Goal: Information Seeking & Learning: Learn about a topic

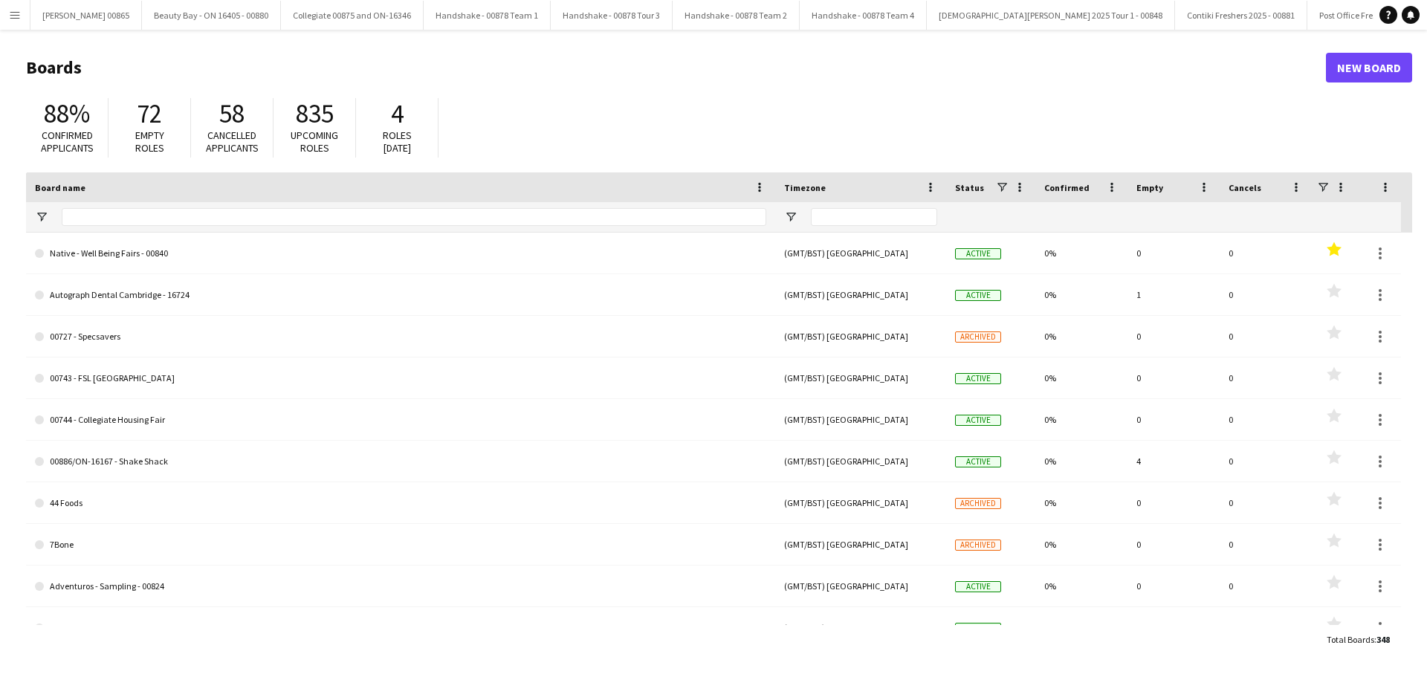
type input "**********"
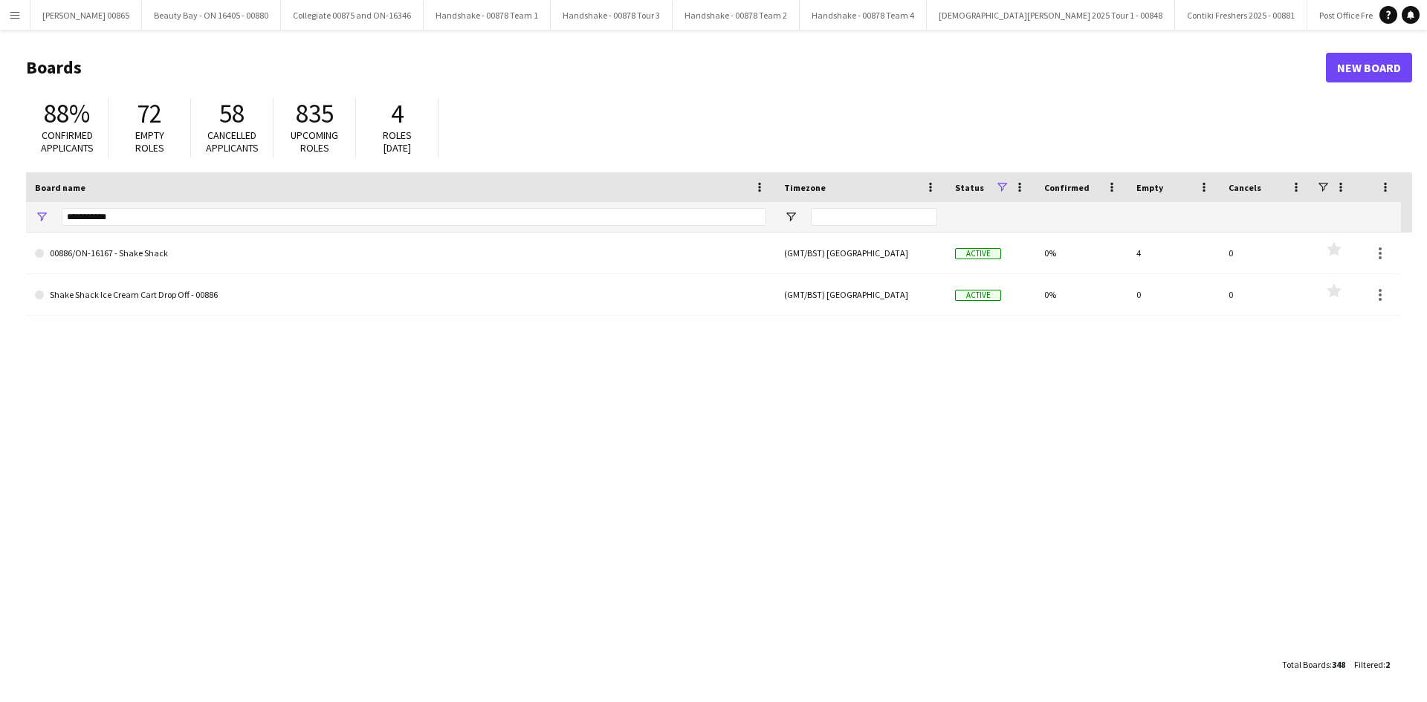
click at [18, 10] on app-icon "Menu" at bounding box center [15, 15] width 12 height 12
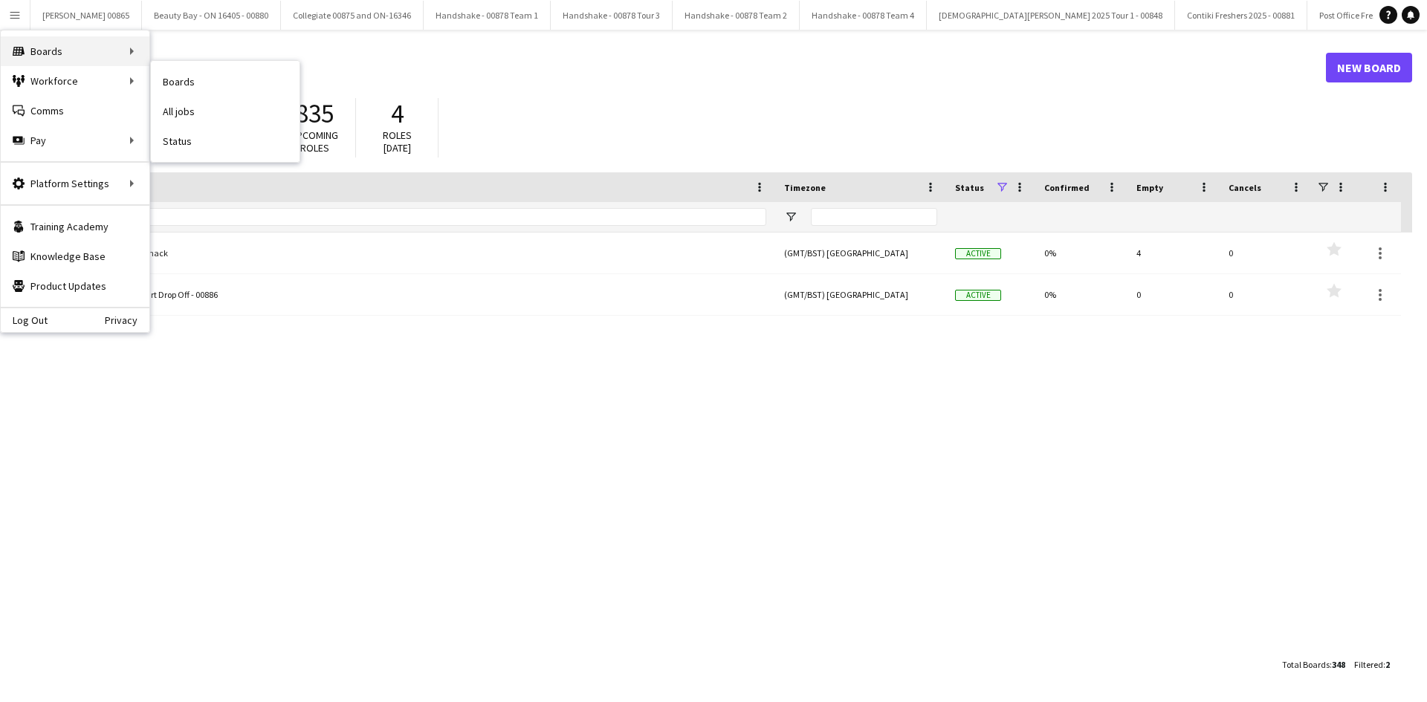
click at [129, 49] on div "Boards Boards" at bounding box center [75, 51] width 149 height 30
click at [120, 78] on div "Workforce Workforce" at bounding box center [75, 81] width 149 height 30
click at [203, 88] on link "My Workforce" at bounding box center [224, 81] width 149 height 30
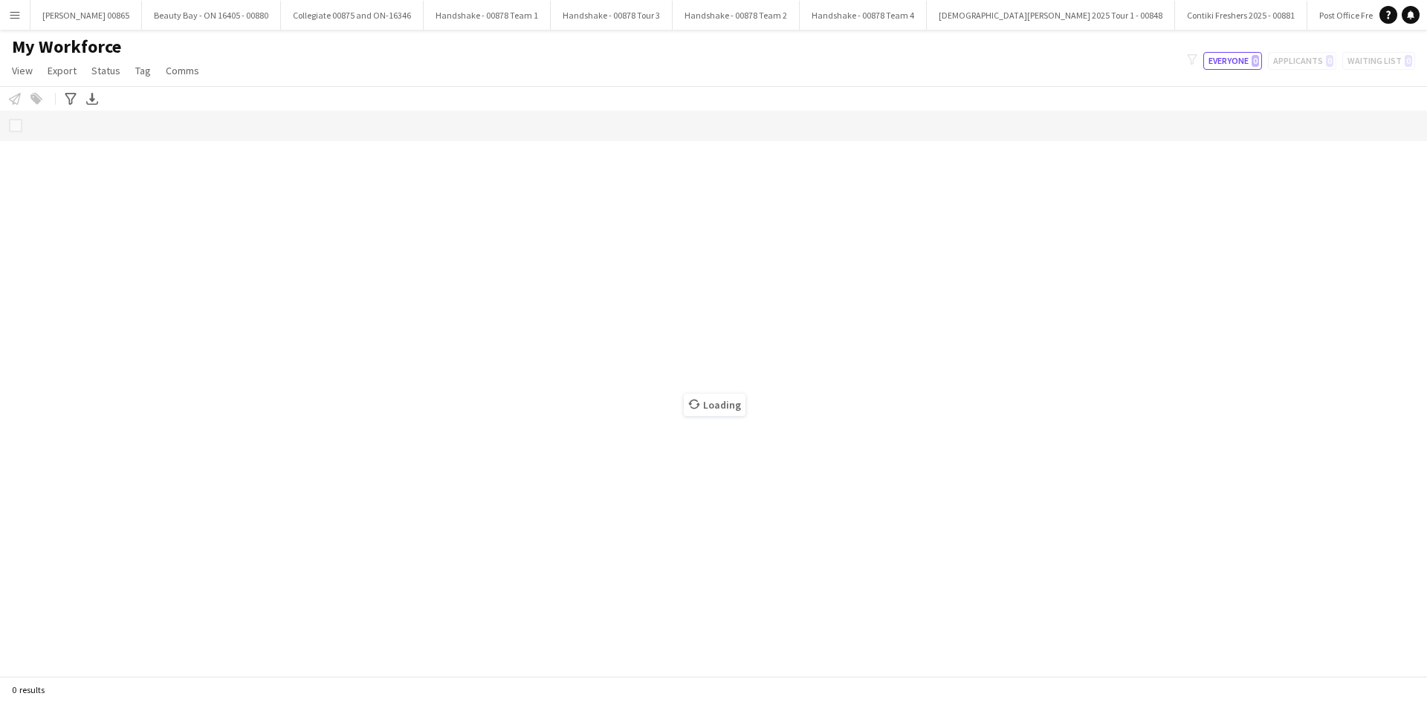
click at [4, 8] on button "Menu" at bounding box center [15, 15] width 30 height 30
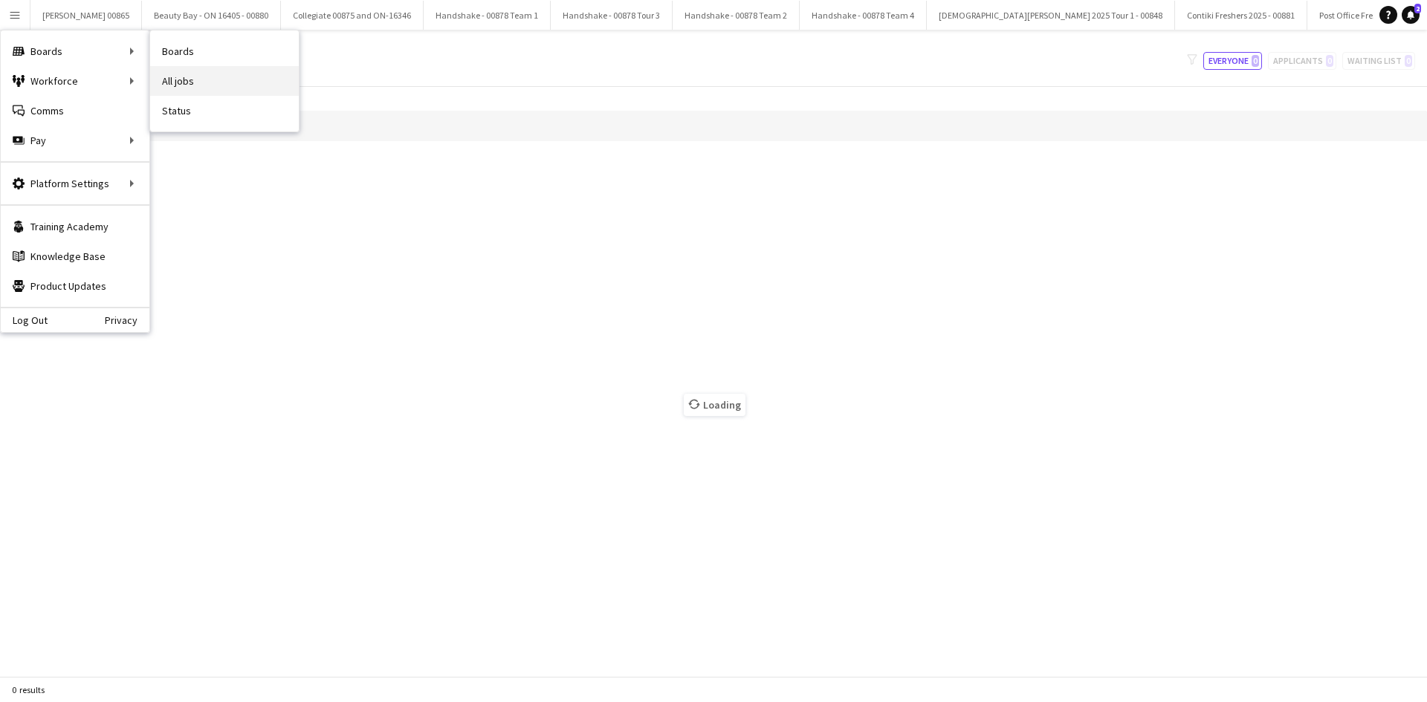
click at [195, 80] on link "All jobs" at bounding box center [224, 81] width 149 height 30
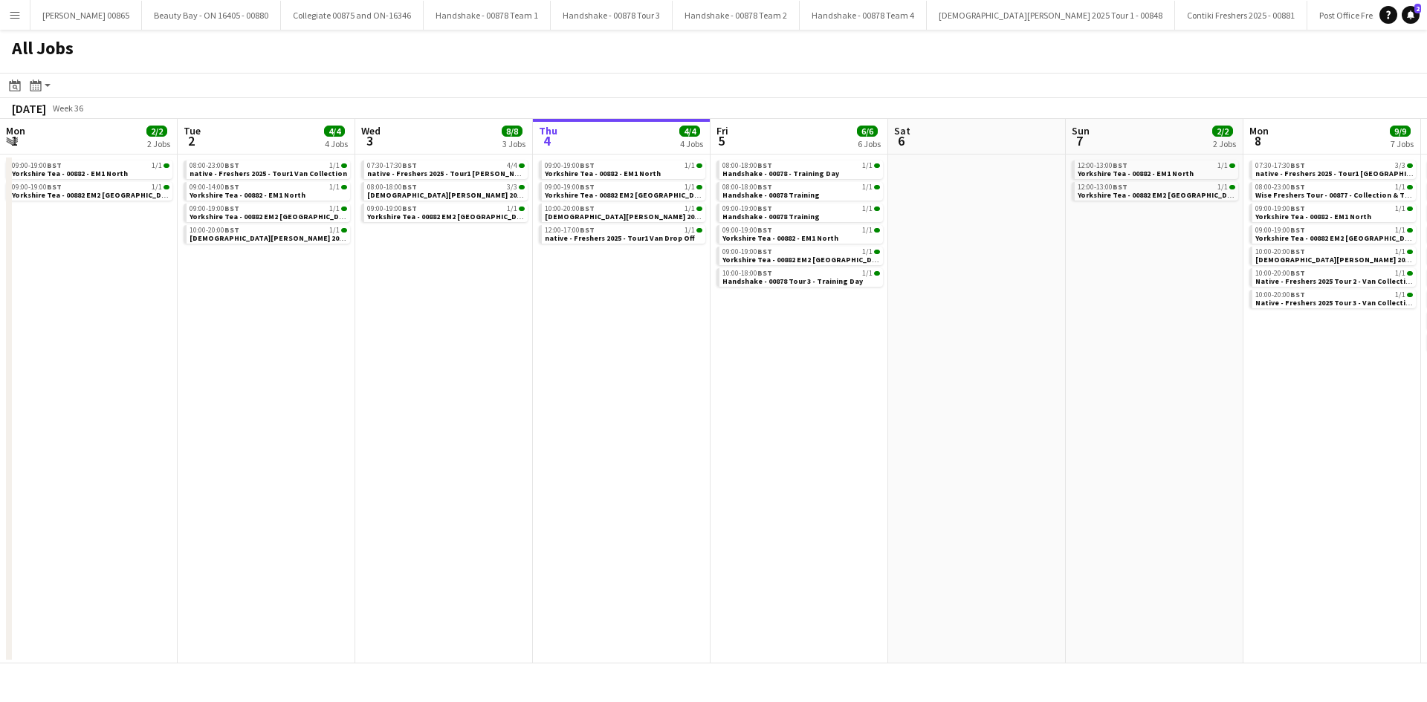
scroll to position [0, 355]
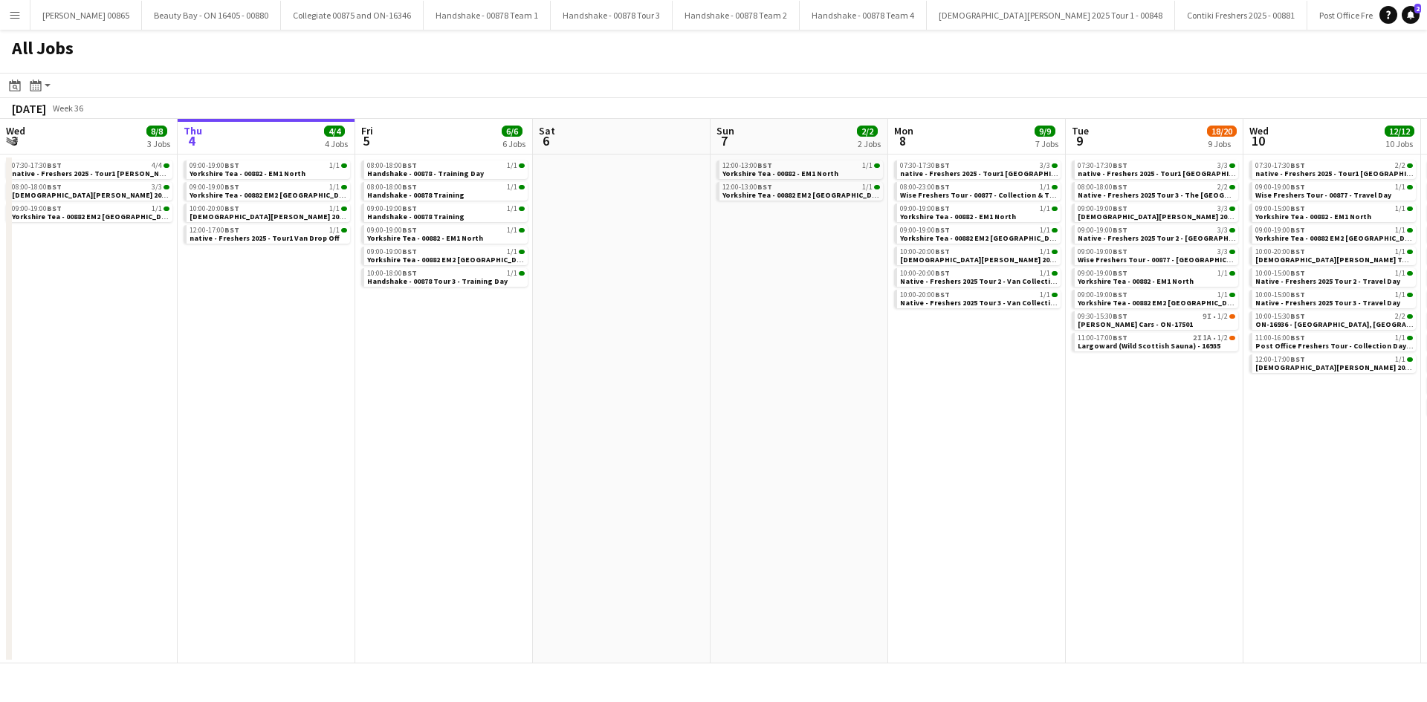
drag, startPoint x: 1059, startPoint y: 480, endPoint x: 379, endPoint y: 480, distance: 679.8
click at [379, 480] on app-calendar-viewport "Mon 1 2/2 2 Jobs Tue 2 4/4 4 Jobs Wed 3 8/8 3 Jobs Thu 4 4/4 4 Jobs Fri 5 6/6 6…" at bounding box center [713, 391] width 1427 height 545
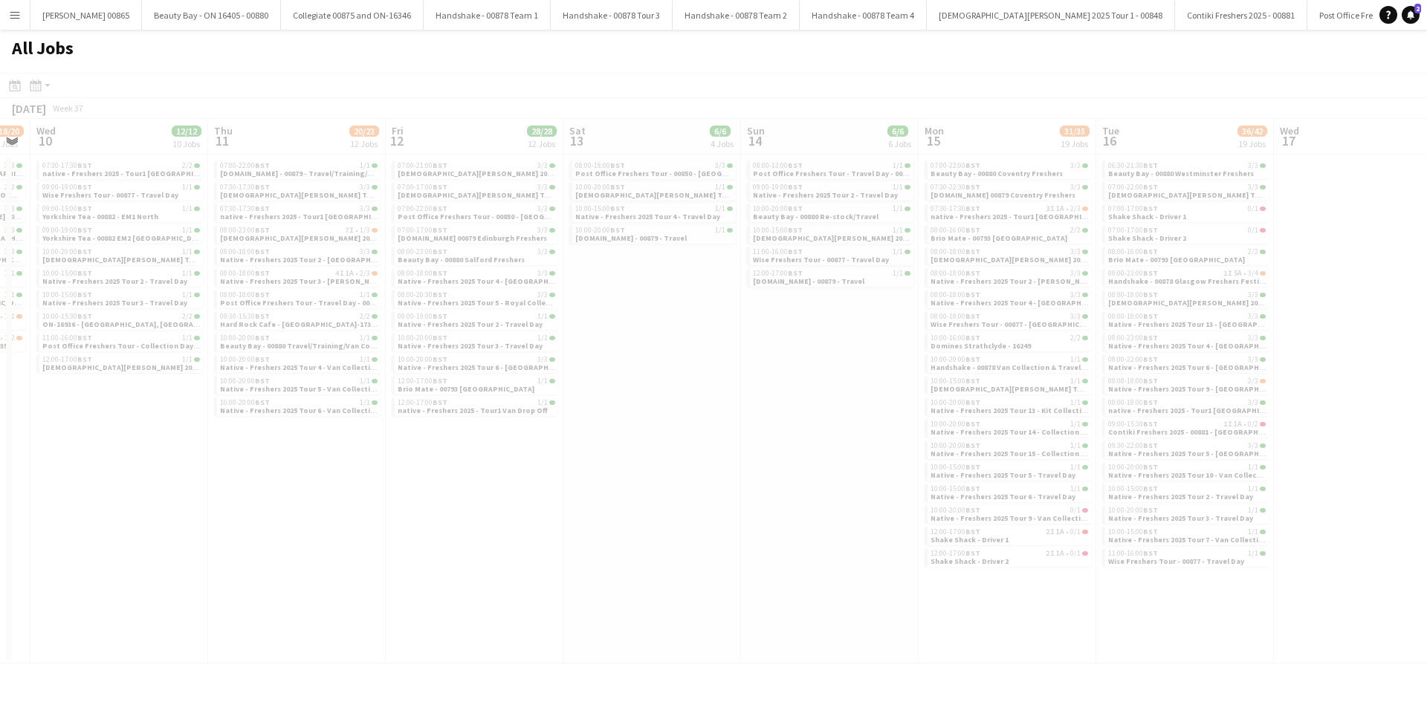
drag, startPoint x: 606, startPoint y: 483, endPoint x: 347, endPoint y: 483, distance: 258.6
click at [350, 483] on app-all-jobs "All Jobs Date picker [DATE] [DATE] [DATE] M [DATE] T [DATE] W [DATE] T [DATE] F…" at bounding box center [713, 347] width 1427 height 634
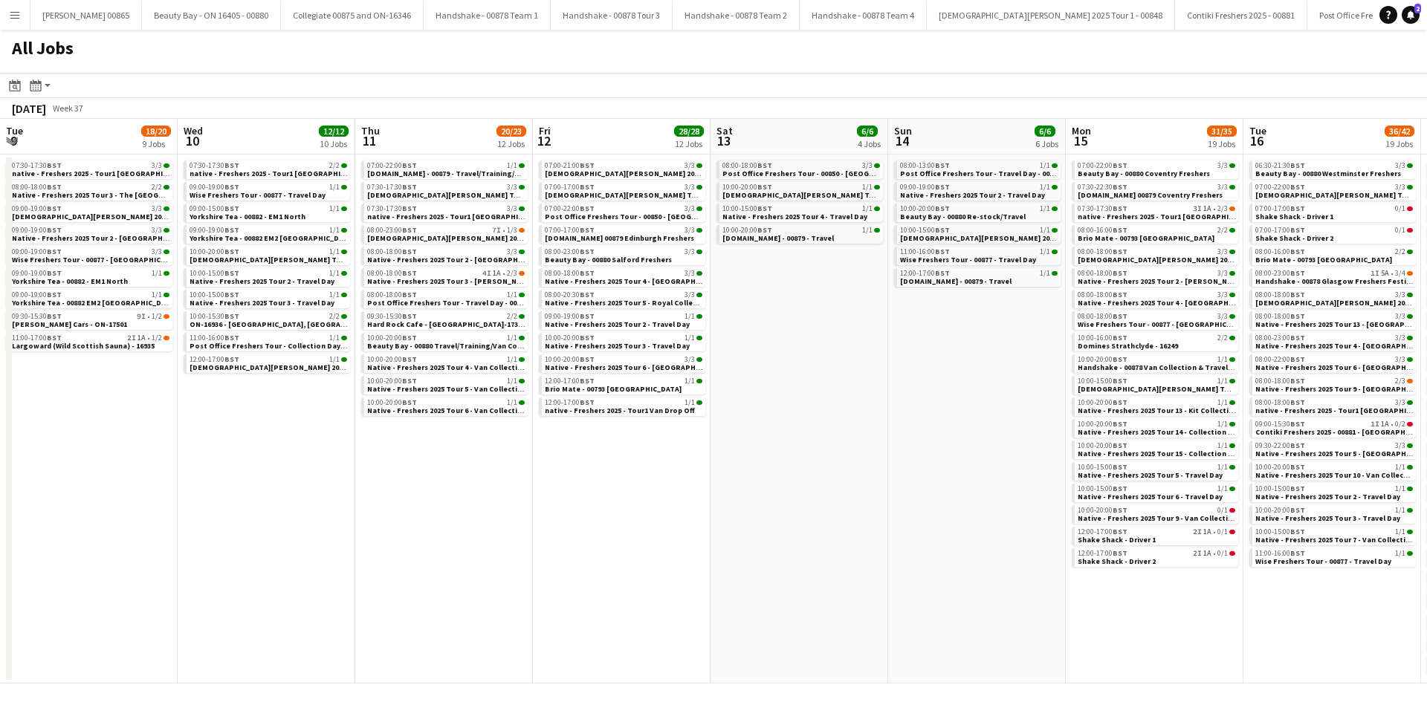
click at [401, 551] on app-calendar-viewport "Sun 7 2/2 2 Jobs Mon 8 9/9 7 Jobs Tue 9 18/20 9 Jobs Wed 10 12/12 10 Jobs Thu 1…" at bounding box center [713, 401] width 1427 height 565
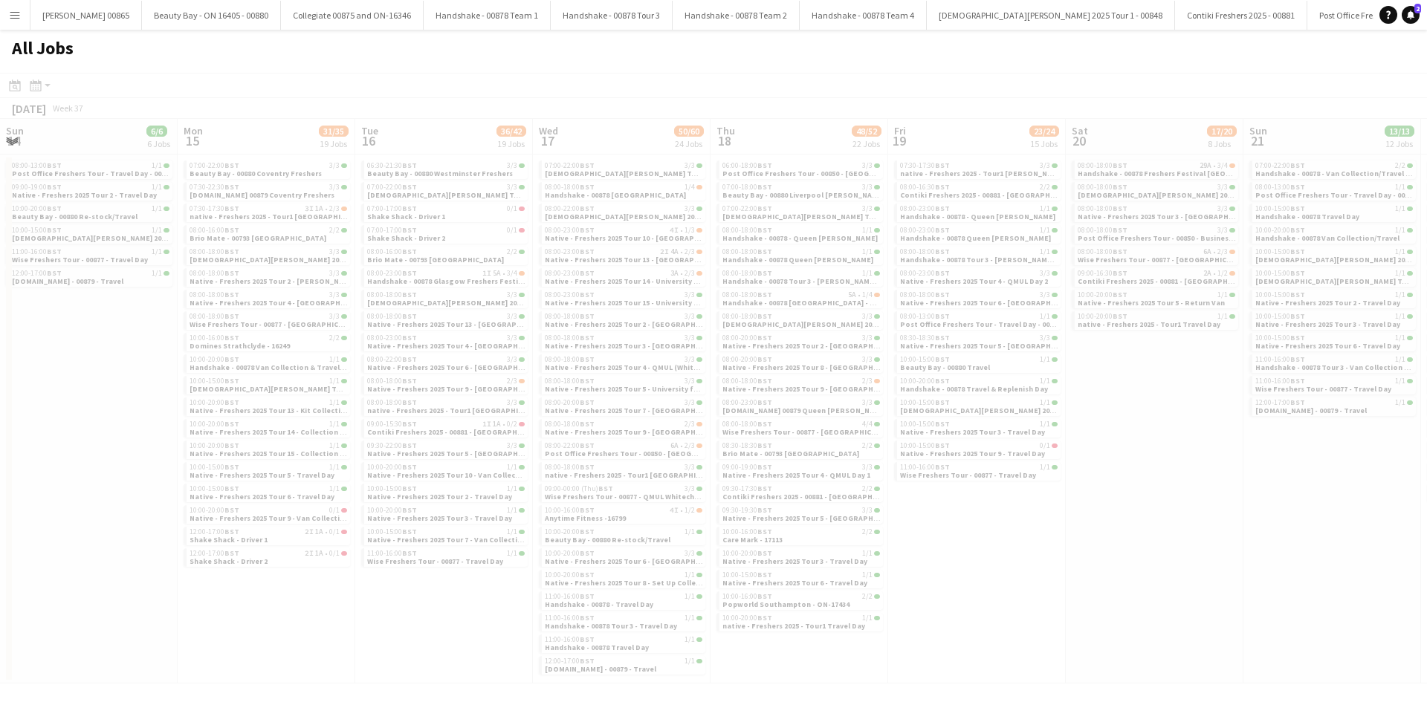
drag, startPoint x: 1368, startPoint y: 630, endPoint x: 1027, endPoint y: 585, distance: 343.9
click at [679, 621] on app-all-jobs "All Jobs Date picker [DATE] [DATE] [DATE] M [DATE] T [DATE] W [DATE] T [DATE] F…" at bounding box center [713, 357] width 1427 height 654
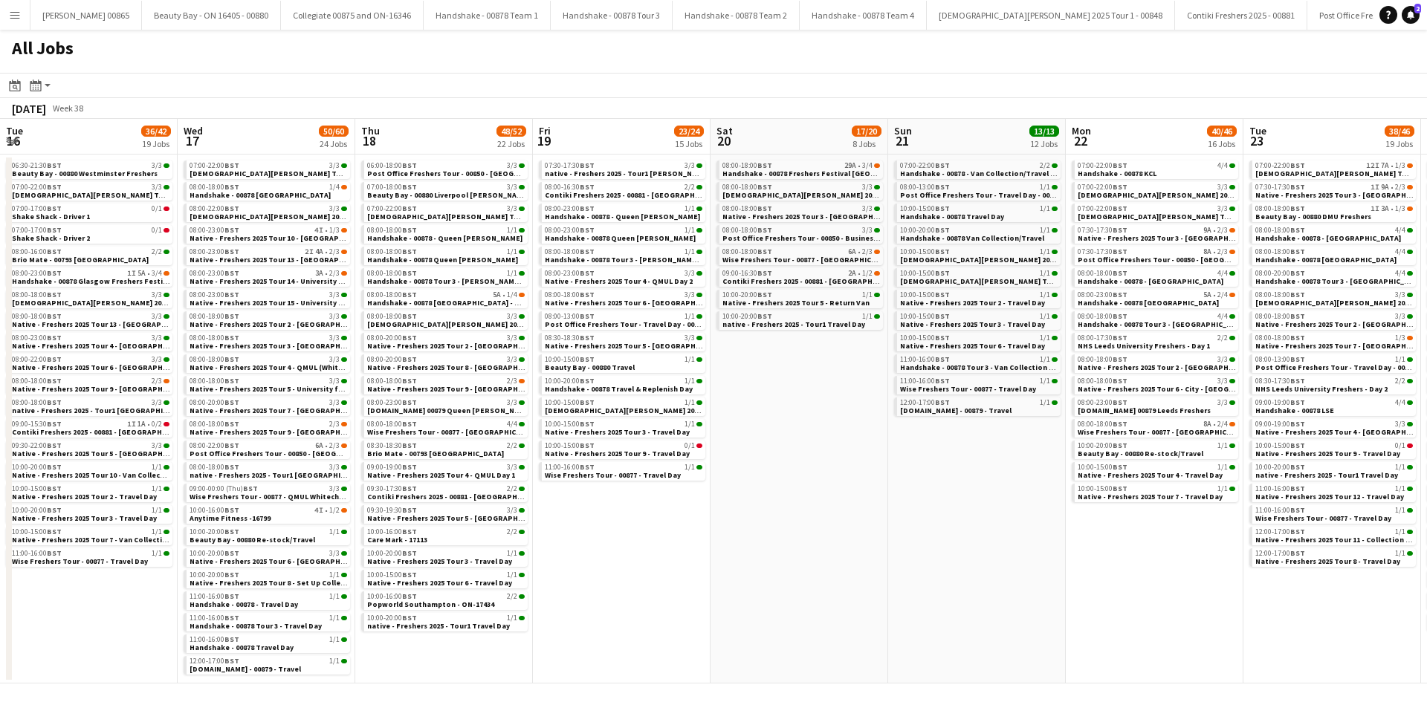
drag, startPoint x: 1188, startPoint y: 552, endPoint x: 623, endPoint y: 565, distance: 564.8
click at [623, 565] on app-calendar-viewport "Sun 14 6/6 6 Jobs Mon 15 31/35 19 Jobs Tue 16 36/42 19 Jobs Wed 17 50/60 24 Job…" at bounding box center [713, 401] width 1427 height 565
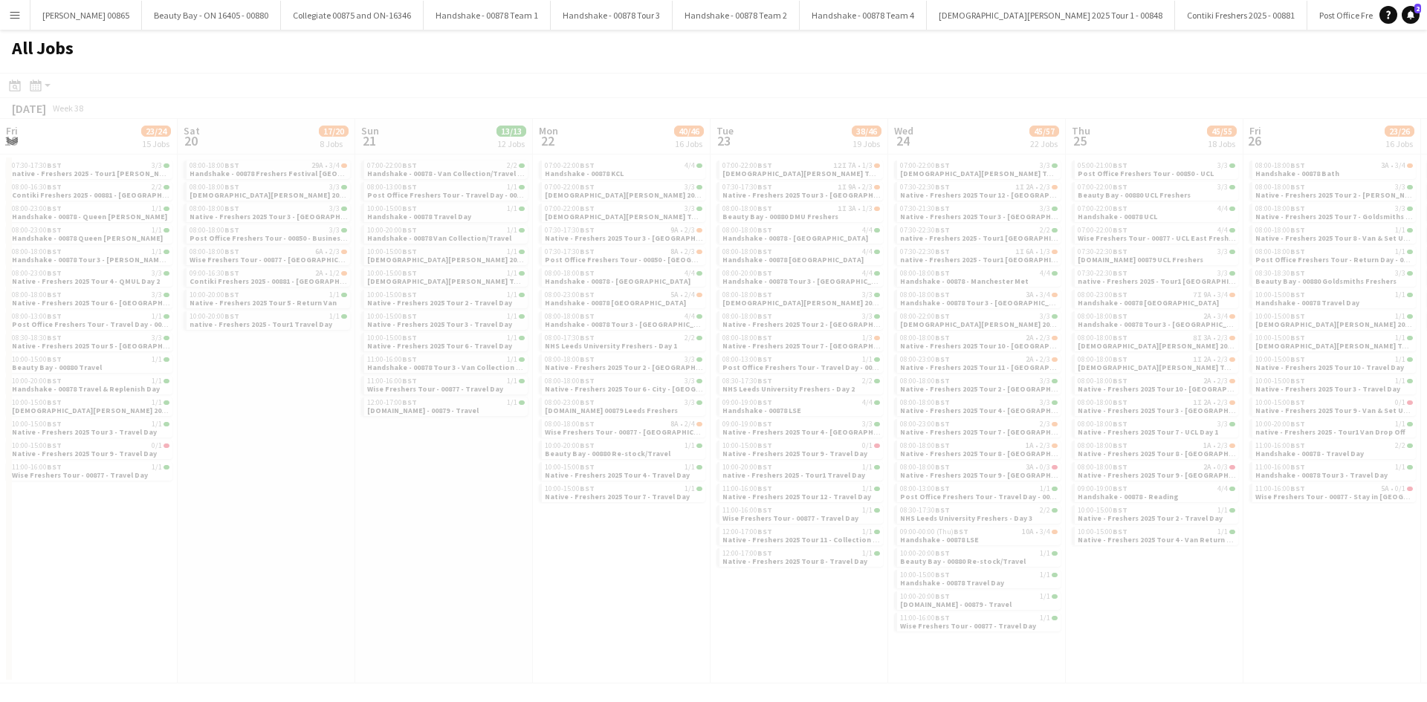
drag, startPoint x: 652, startPoint y: 583, endPoint x: 357, endPoint y: 590, distance: 295.8
click at [251, 583] on app-all-jobs "All Jobs Date picker [DATE] [DATE] [DATE] M [DATE] T [DATE] W [DATE] T [DATE] F…" at bounding box center [713, 357] width 1427 height 654
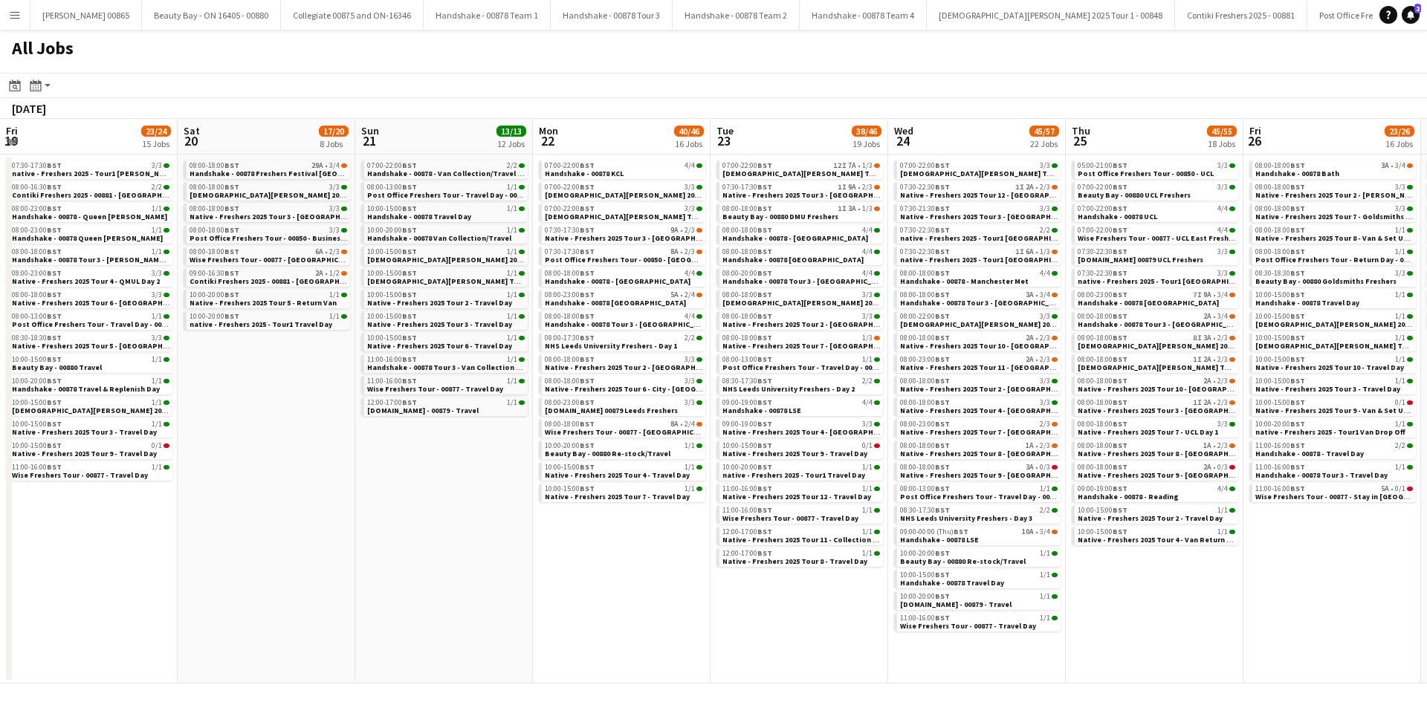
click at [325, 598] on app-all-jobs "All Jobs Date picker [DATE] [DATE] [DATE] M [DATE] T [DATE] W [DATE] T [DATE] F…" at bounding box center [713, 357] width 1427 height 654
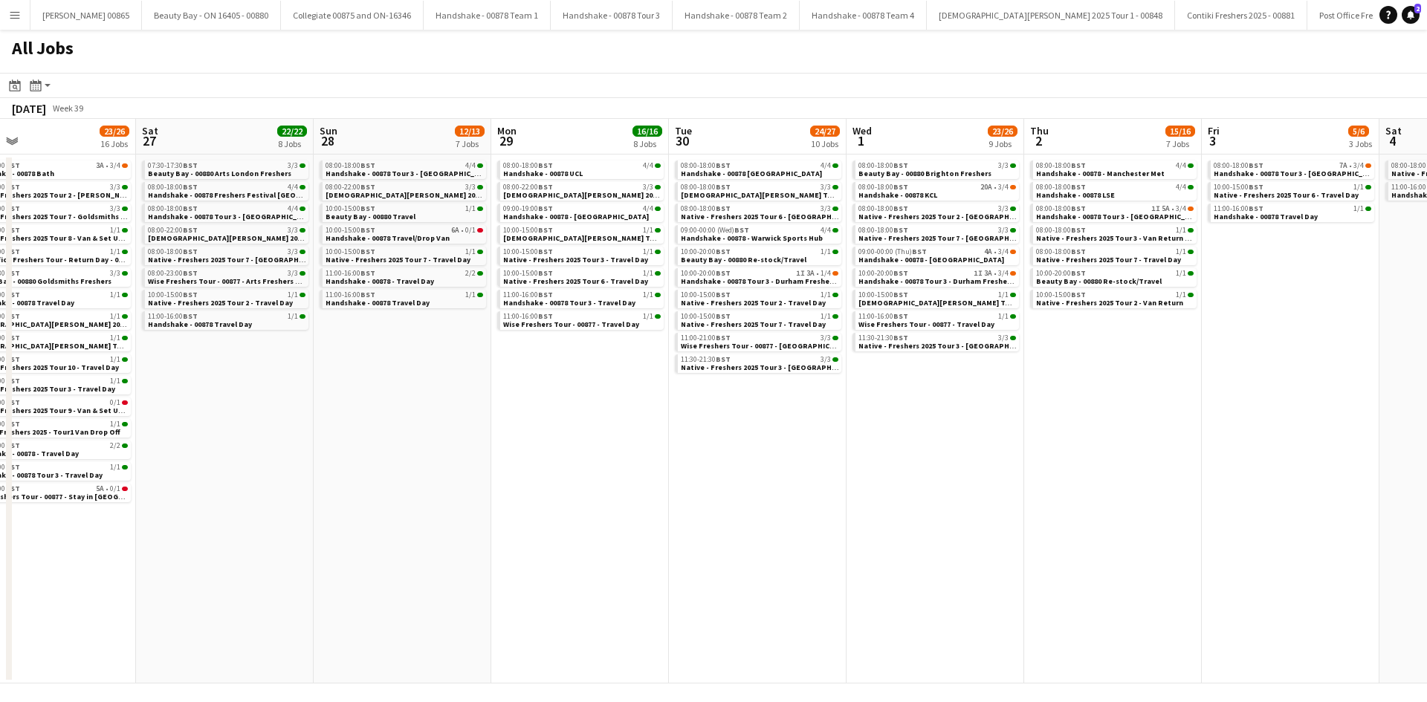
drag, startPoint x: 345, startPoint y: 584, endPoint x: 548, endPoint y: 584, distance: 202.8
click at [242, 584] on app-calendar-viewport "Mon 22 40/46 16 Jobs Tue 23 38/46 19 Jobs Wed 24 45/57 22 Jobs Thu 25 45/55 18 …" at bounding box center [713, 401] width 1427 height 565
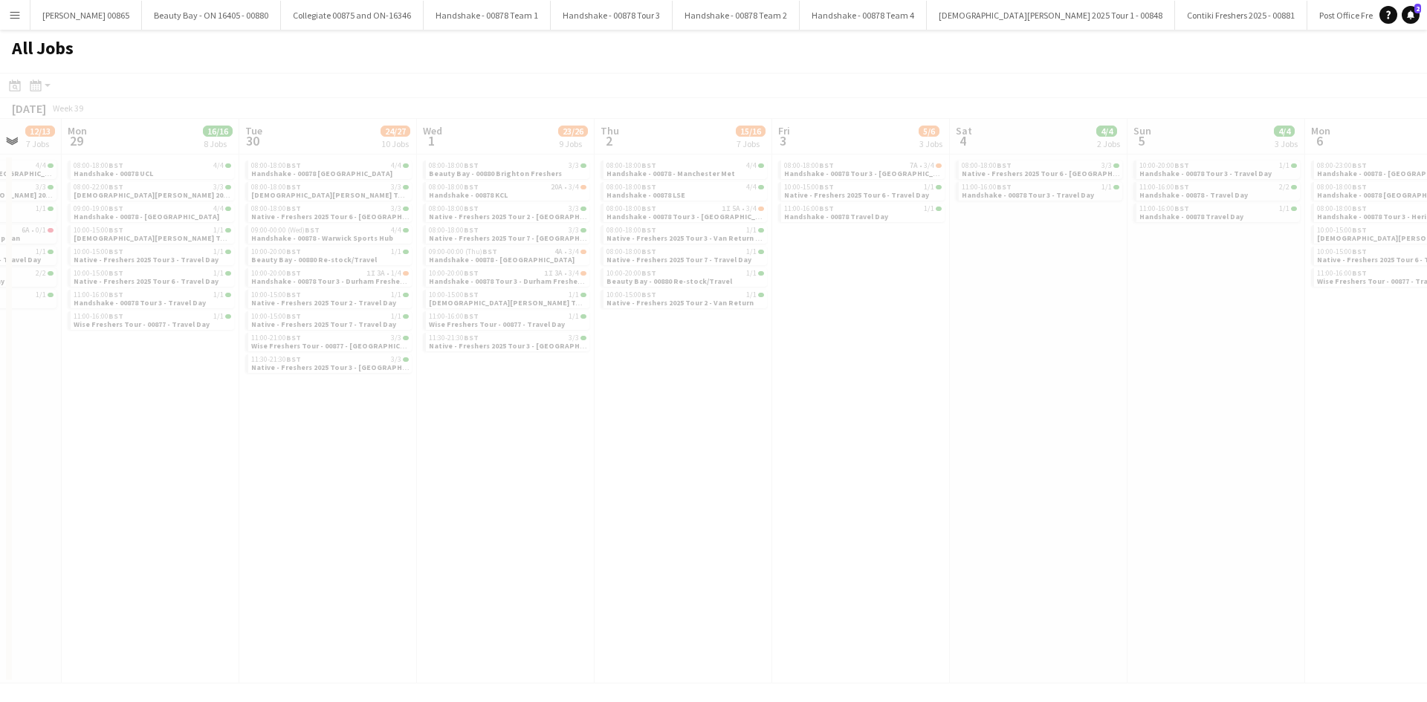
drag, startPoint x: 869, startPoint y: 562, endPoint x: 201, endPoint y: 577, distance: 668.8
click at [201, 577] on app-all-jobs "All Jobs Date picker [DATE] [DATE] [DATE] M [DATE] T [DATE] W [DATE] T [DATE] F…" at bounding box center [713, 357] width 1427 height 654
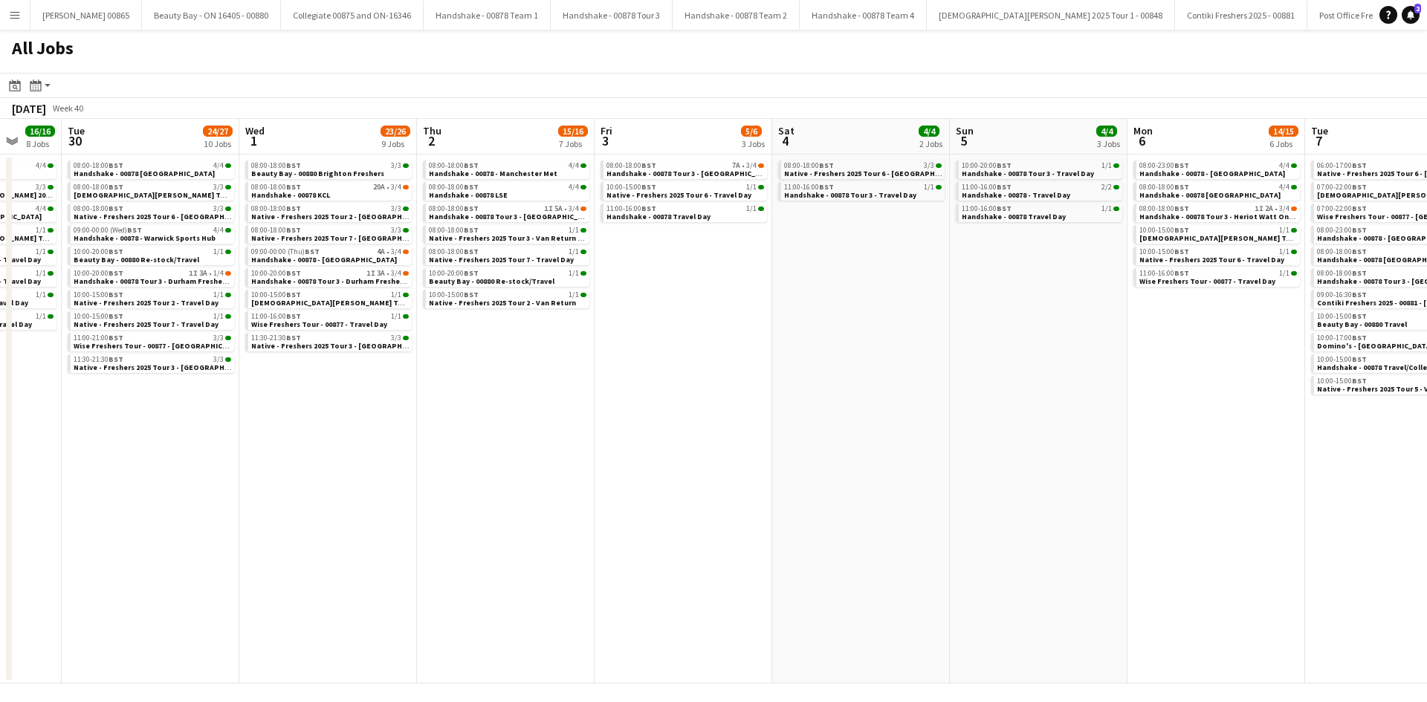
click at [118, 591] on app-all-jobs "All Jobs Date picker [DATE] [DATE] [DATE] M [DATE] T [DATE] W [DATE] T [DATE] F…" at bounding box center [713, 357] width 1427 height 654
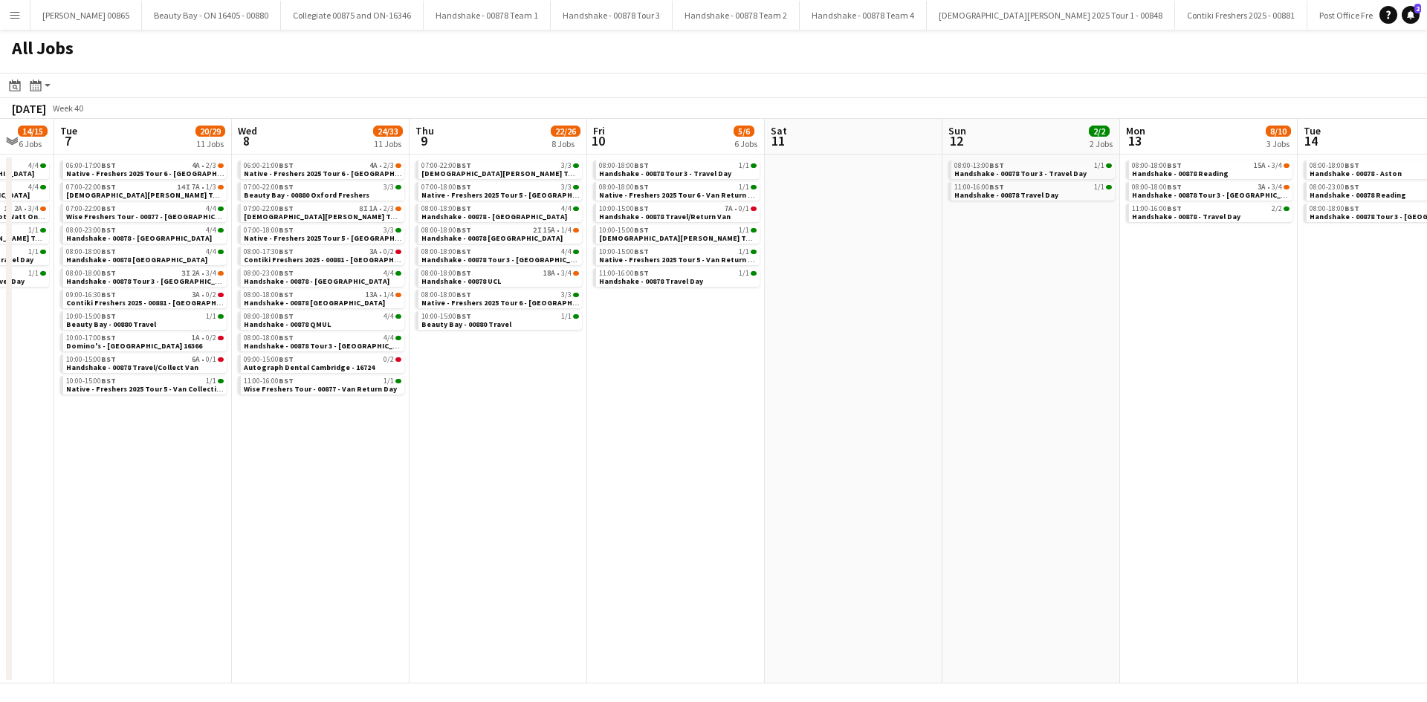
drag, startPoint x: 898, startPoint y: 548, endPoint x: 218, endPoint y: 580, distance: 679.9
click at [218, 580] on app-calendar-viewport "Fri 3 5/6 3 Jobs Sat 4 4/4 2 Jobs Sun 5 4/4 3 Jobs Mon 6 14/15 6 Jobs Tue 7 20/…" at bounding box center [713, 401] width 1427 height 565
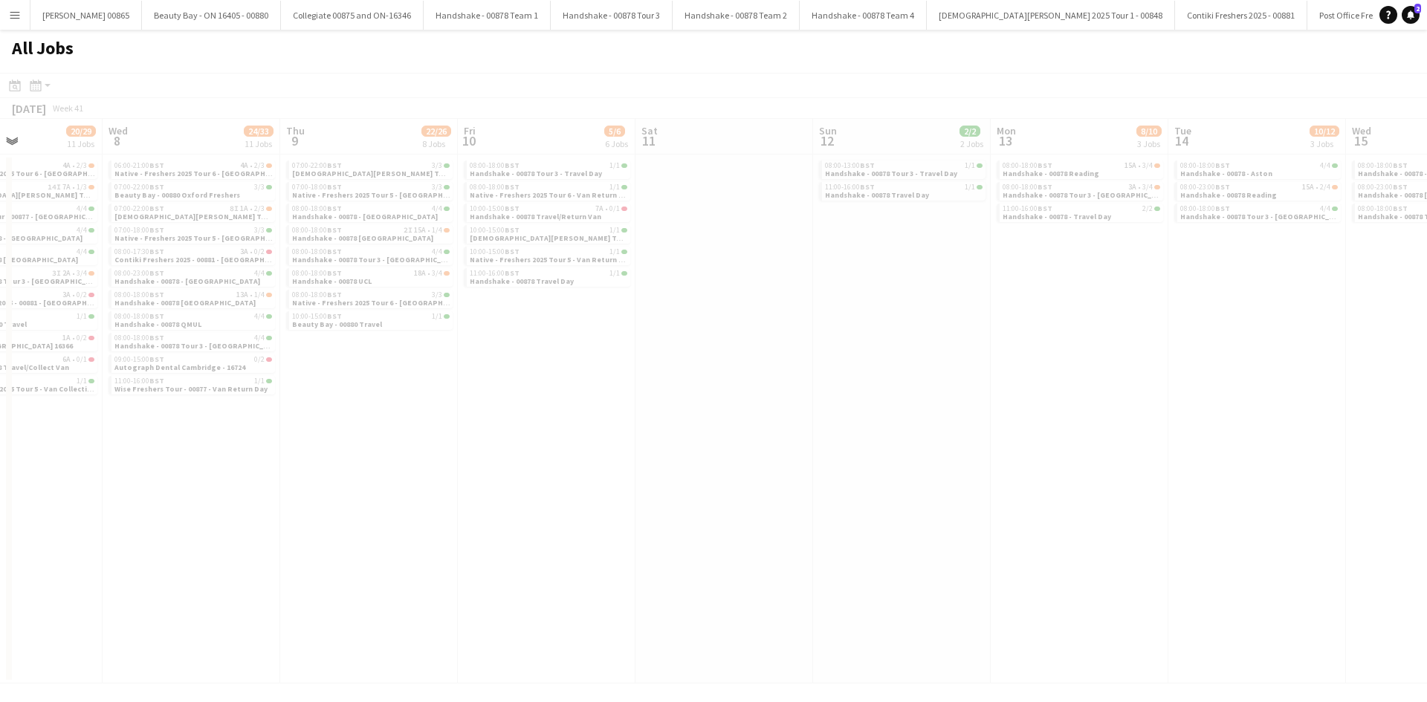
drag, startPoint x: 653, startPoint y: 577, endPoint x: 142, endPoint y: 583, distance: 511.2
click at [142, 583] on app-all-jobs "All Jobs Date picker [DATE] [DATE] [DATE] M [DATE] T [DATE] W [DATE] T [DATE] F…" at bounding box center [713, 357] width 1427 height 654
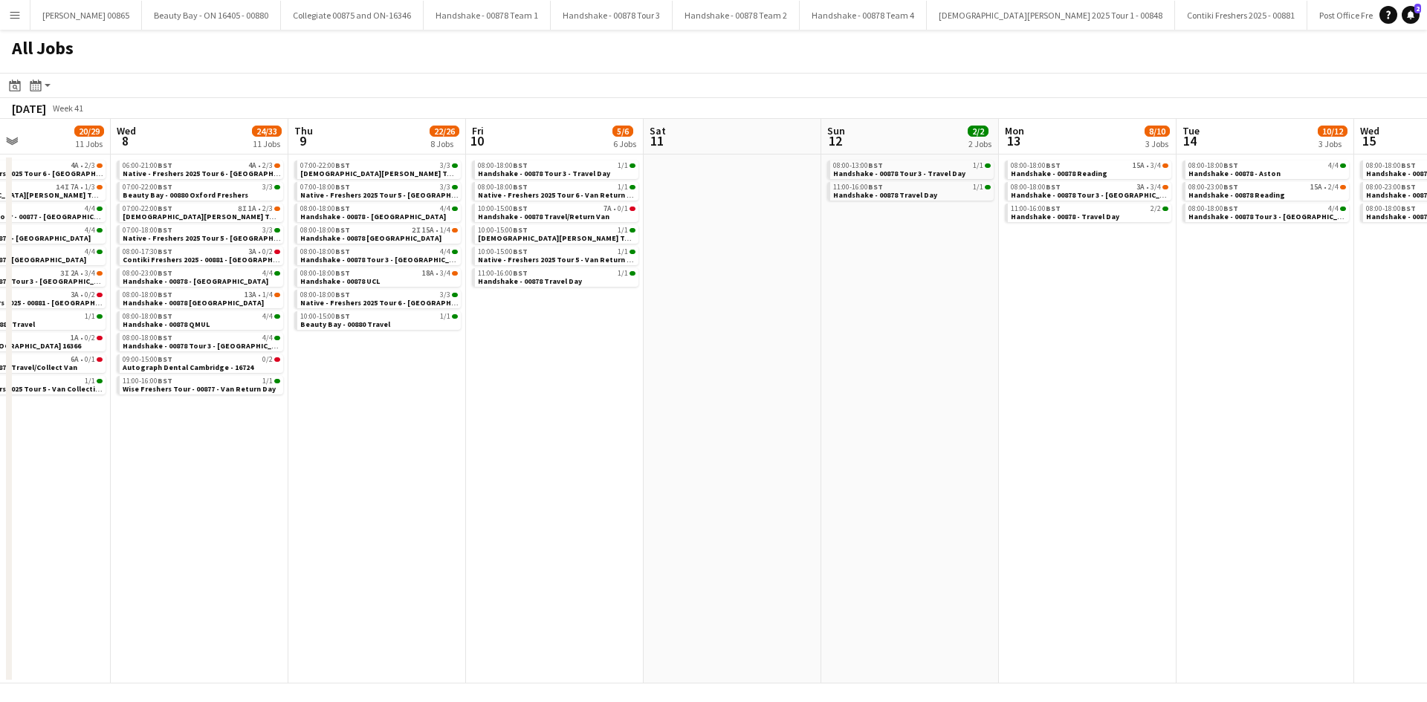
drag, startPoint x: 899, startPoint y: 516, endPoint x: 305, endPoint y: 548, distance: 595.3
click at [305, 548] on app-calendar-viewport "Sun 5 4/4 3 Jobs Mon 6 14/15 6 Jobs Tue 7 20/29 11 Jobs Wed 8 24/33 11 Jobs Thu…" at bounding box center [713, 401] width 1427 height 565
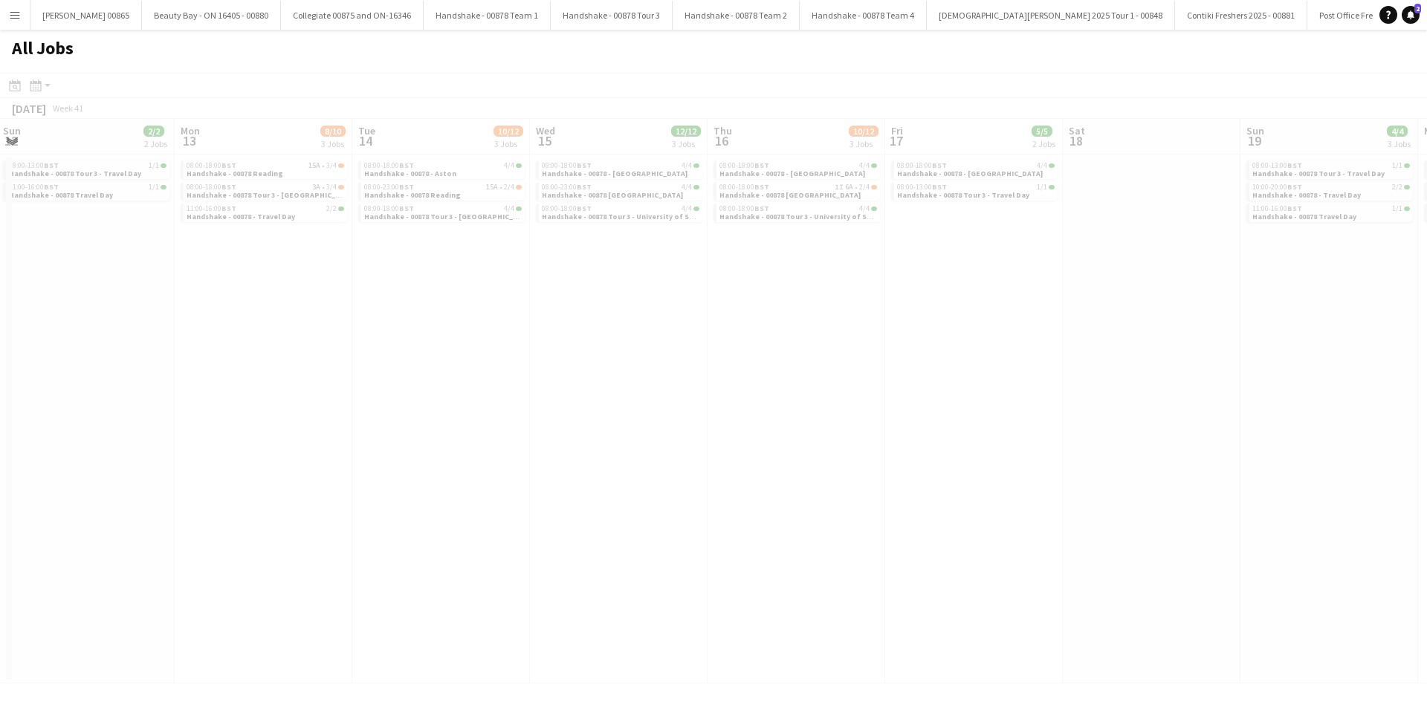
drag, startPoint x: 892, startPoint y: 510, endPoint x: 697, endPoint y: 532, distance: 196.6
click at [625, 533] on app-calendar-viewport "Fri 10 5/6 6 Jobs Sat 11 Sun 12 2/2 2 Jobs Mon 13 8/10 3 Jobs Tue 14 10/12 3 Jo…" at bounding box center [713, 401] width 1427 height 565
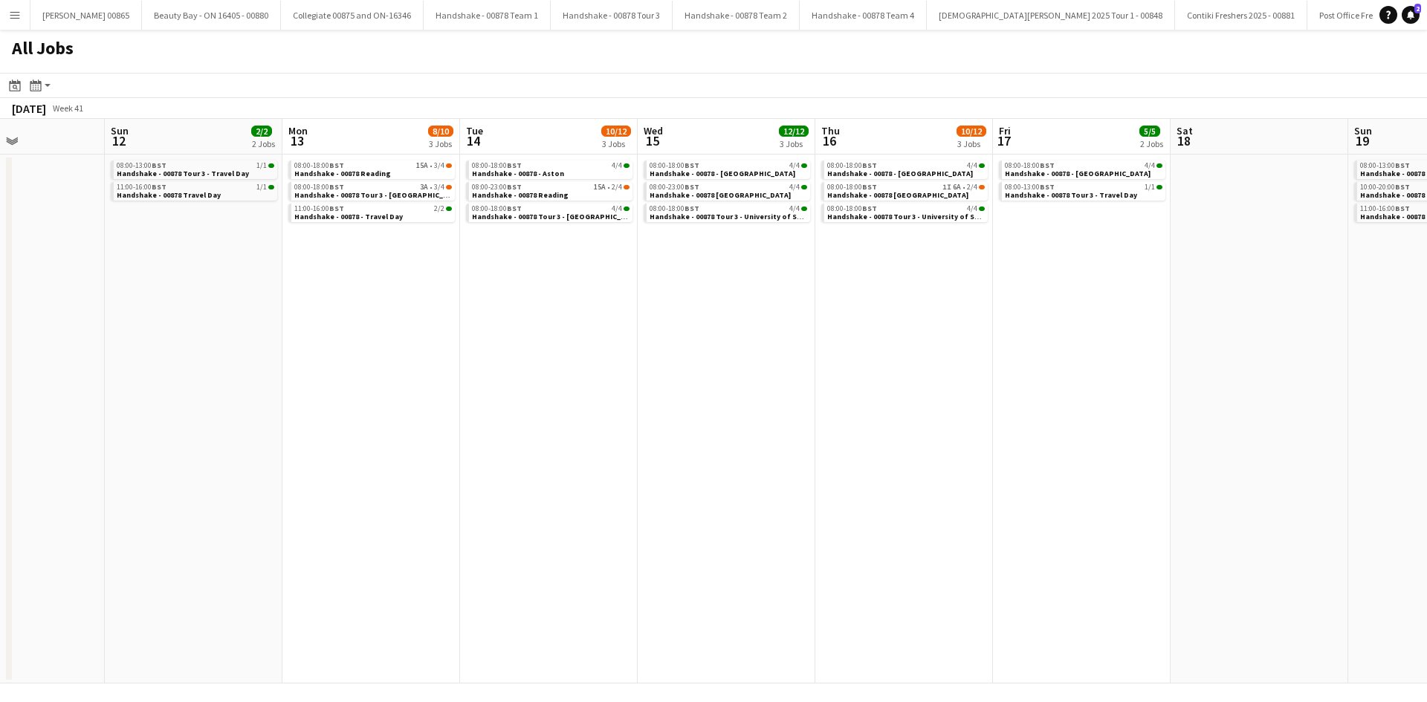
scroll to position [0, 444]
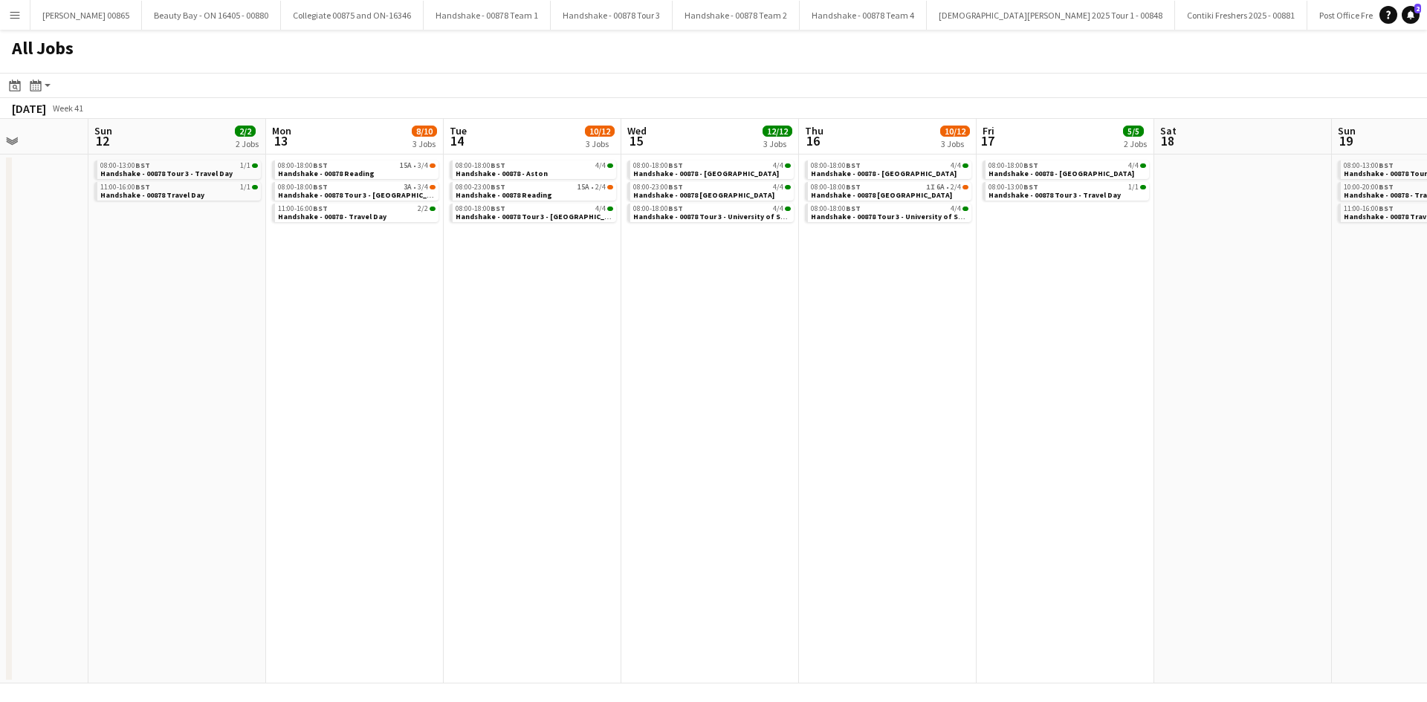
drag, startPoint x: 992, startPoint y: 512, endPoint x: 1083, endPoint y: 475, distance: 98.7
click at [1083, 475] on app-calendar-viewport "Thu 9 22/26 8 Jobs Fri 10 5/6 6 Jobs Sat 11 Sun 12 2/2 2 Jobs Mon 13 8/10 3 Job…" at bounding box center [713, 401] width 1427 height 565
drag, startPoint x: 535, startPoint y: 481, endPoint x: 942, endPoint y: 471, distance: 407.3
click at [1210, 471] on app-calendar-viewport "Thu 9 22/26 8 Jobs Fri 10 5/6 6 Jobs Sat 11 Sun 12 2/2 2 Jobs Mon 13 8/10 3 Job…" at bounding box center [713, 401] width 1427 height 565
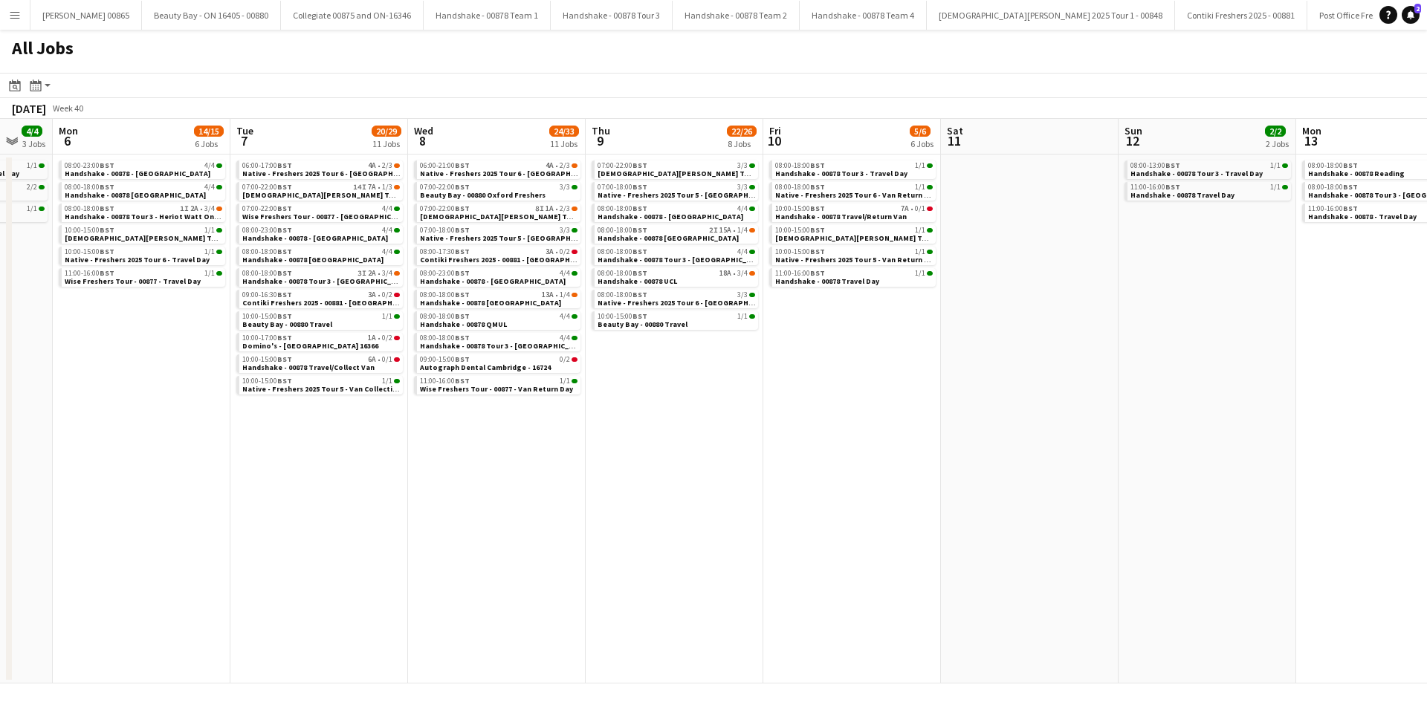
drag, startPoint x: 272, startPoint y: 493, endPoint x: 1048, endPoint y: 484, distance: 776.5
click at [1048, 484] on app-calendar-viewport "Fri 3 5/6 3 Jobs Sat 4 4/4 2 Jobs Sun 5 4/4 3 Jobs Mon 6 14/15 6 Jobs Tue 7 20/…" at bounding box center [713, 401] width 1427 height 565
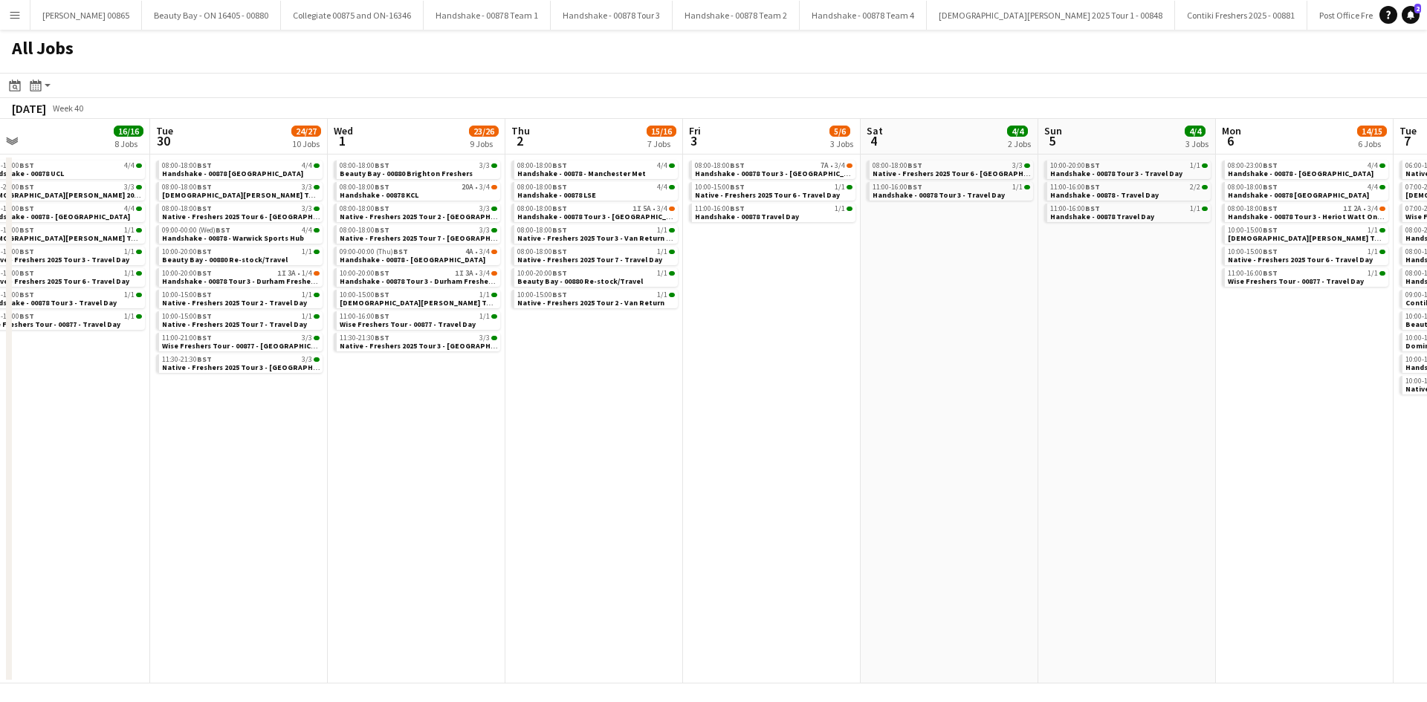
drag, startPoint x: 272, startPoint y: 549, endPoint x: 1013, endPoint y: 526, distance: 741.9
click at [1013, 526] on app-calendar-viewport "Sat 27 22/22 8 Jobs Sun 28 12/13 7 Jobs Mon 29 16/16 8 Jobs Tue 30 24/27 10 Job…" at bounding box center [713, 401] width 1427 height 565
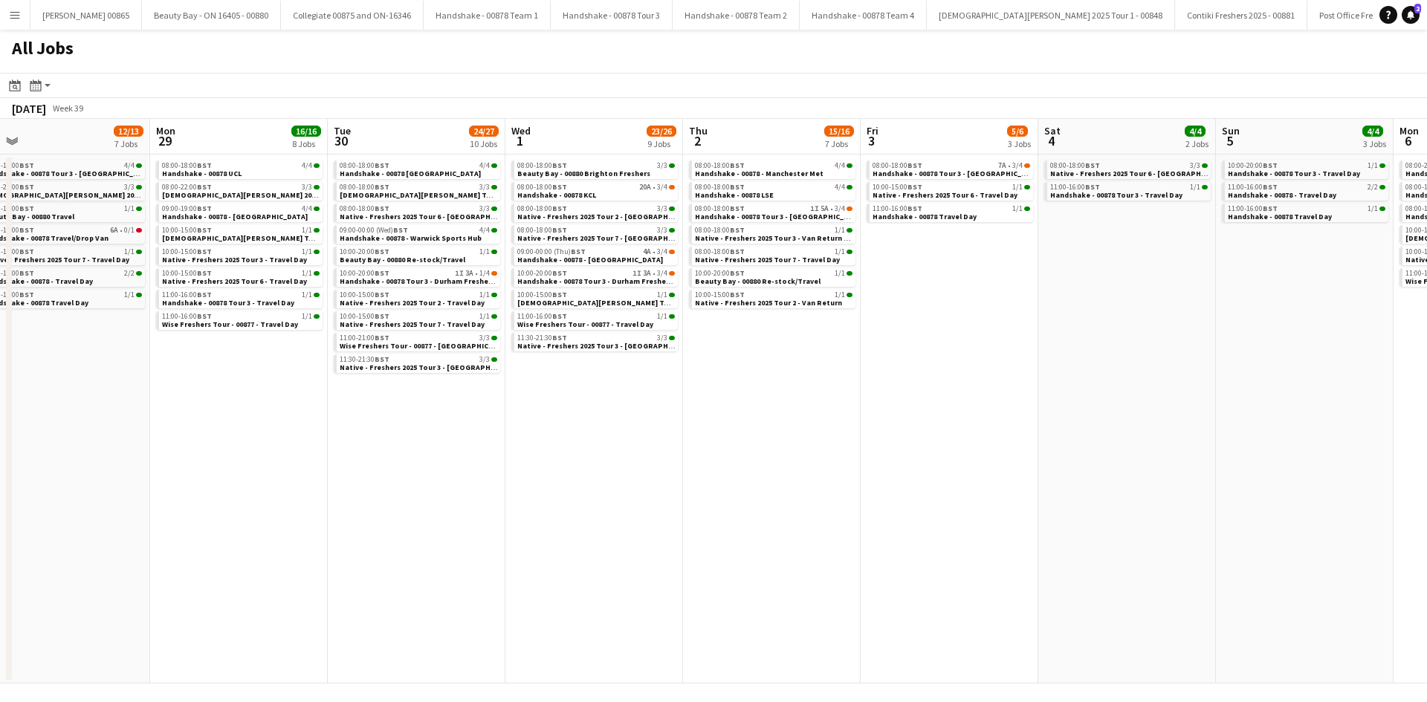
drag, startPoint x: 288, startPoint y: 582, endPoint x: 729, endPoint y: 584, distance: 441.3
click at [1163, 558] on app-calendar-viewport "Fri 26 23/26 16 Jobs Sat 27 22/22 8 Jobs Sun 28 12/13 7 Jobs Mon 29 16/16 8 Job…" at bounding box center [713, 401] width 1427 height 565
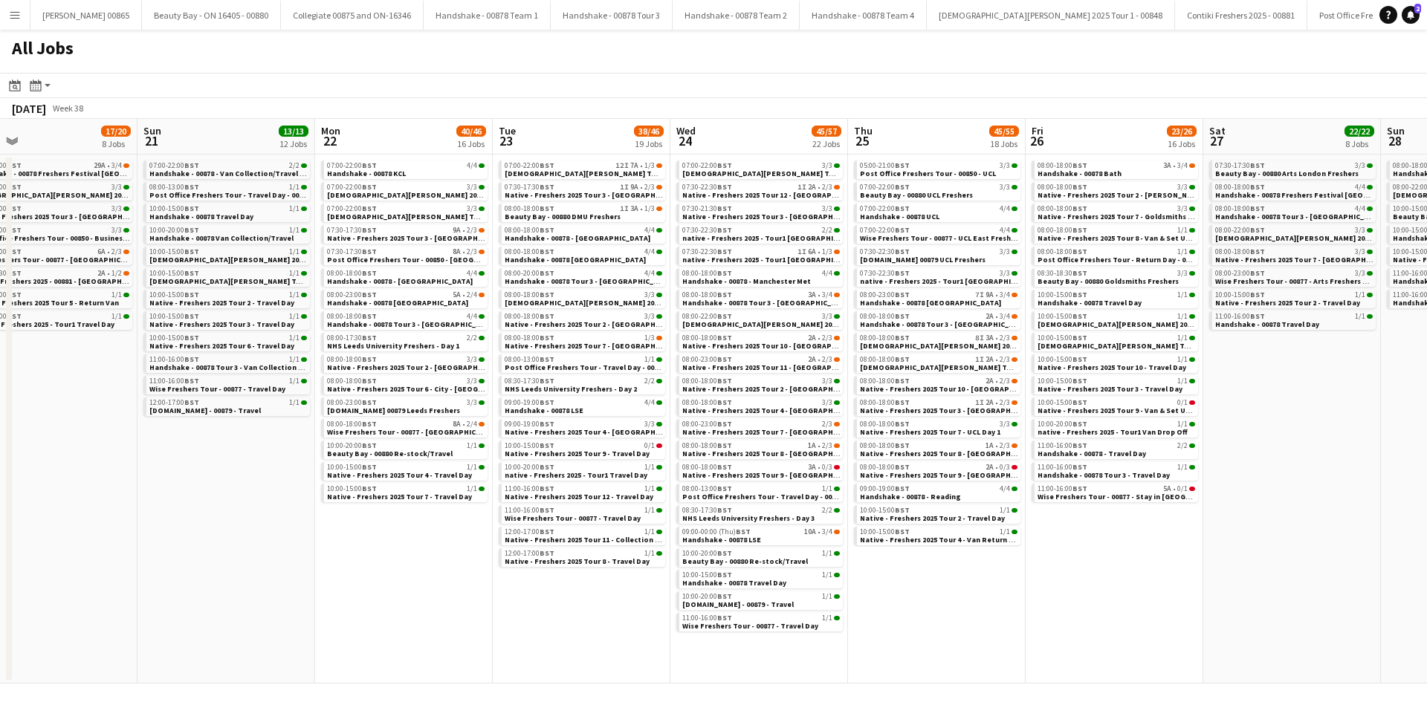
scroll to position [0, 365]
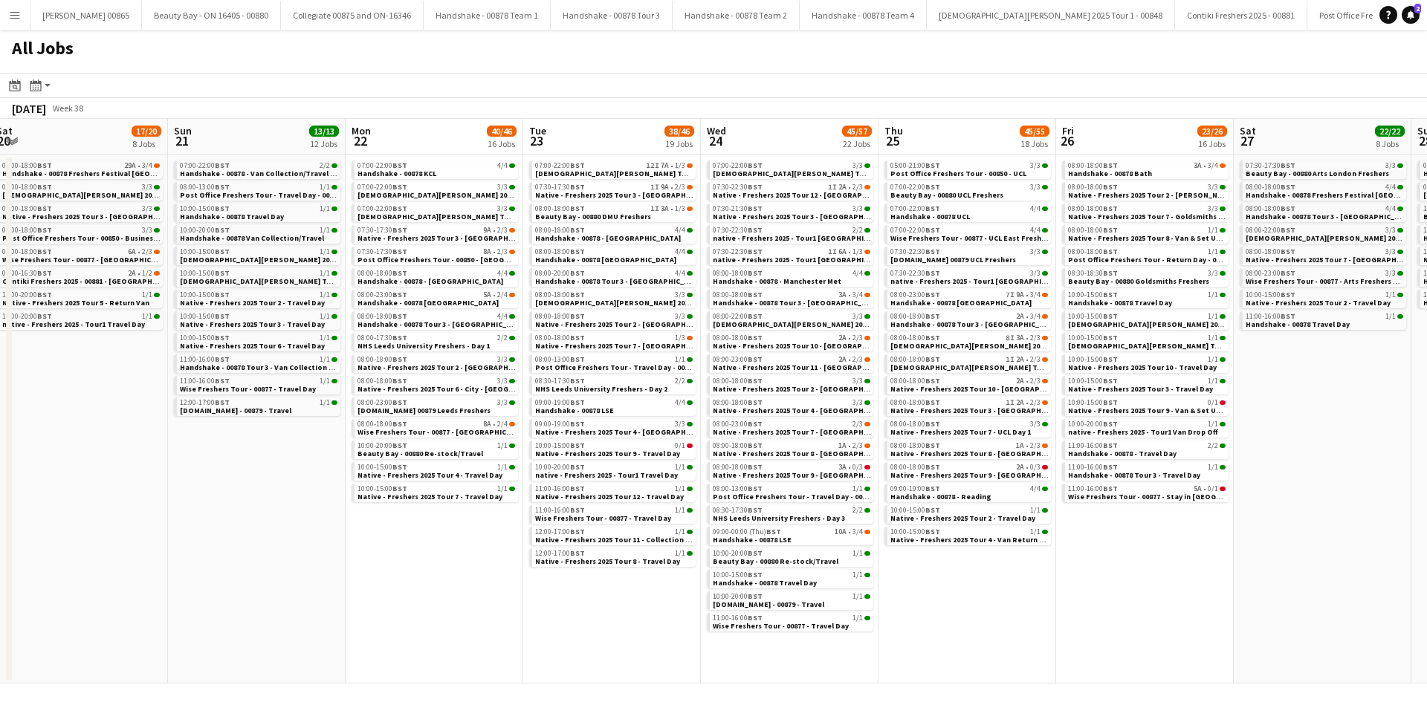
drag, startPoint x: 315, startPoint y: 585, endPoint x: 1056, endPoint y: 575, distance: 740.8
click at [1056, 575] on app-calendar-viewport "Thu 18 48/52 22 Jobs Fri 19 23/24 15 Jobs Sat 20 17/20 8 Jobs Sun 21 13/13 12 J…" at bounding box center [713, 401] width 1427 height 565
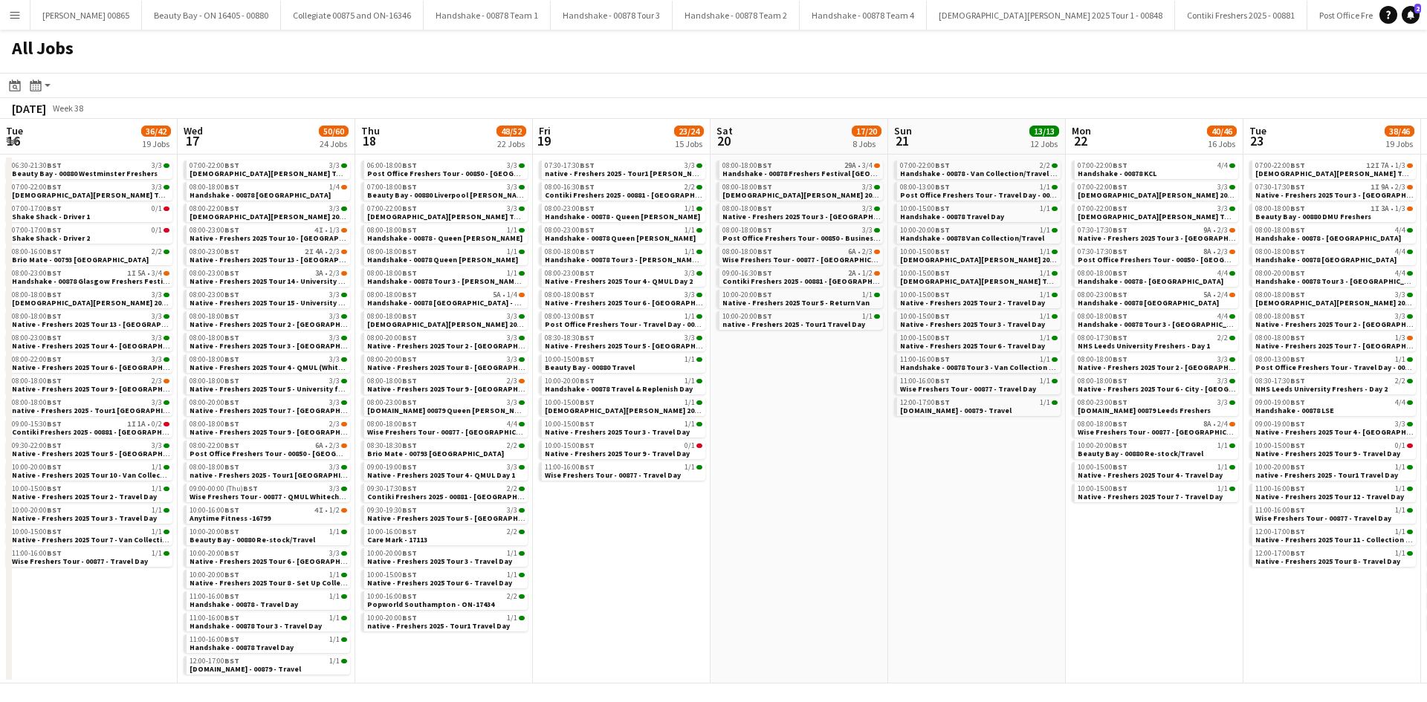
drag, startPoint x: 355, startPoint y: 624, endPoint x: 1149, endPoint y: 600, distance: 794.6
click at [1149, 600] on app-calendar-viewport "Sun 14 6/6 6 Jobs Mon 15 31/35 19 Jobs Tue 16 36/42 19 Jobs Wed 17 50/60 24 Job…" at bounding box center [713, 401] width 1427 height 565
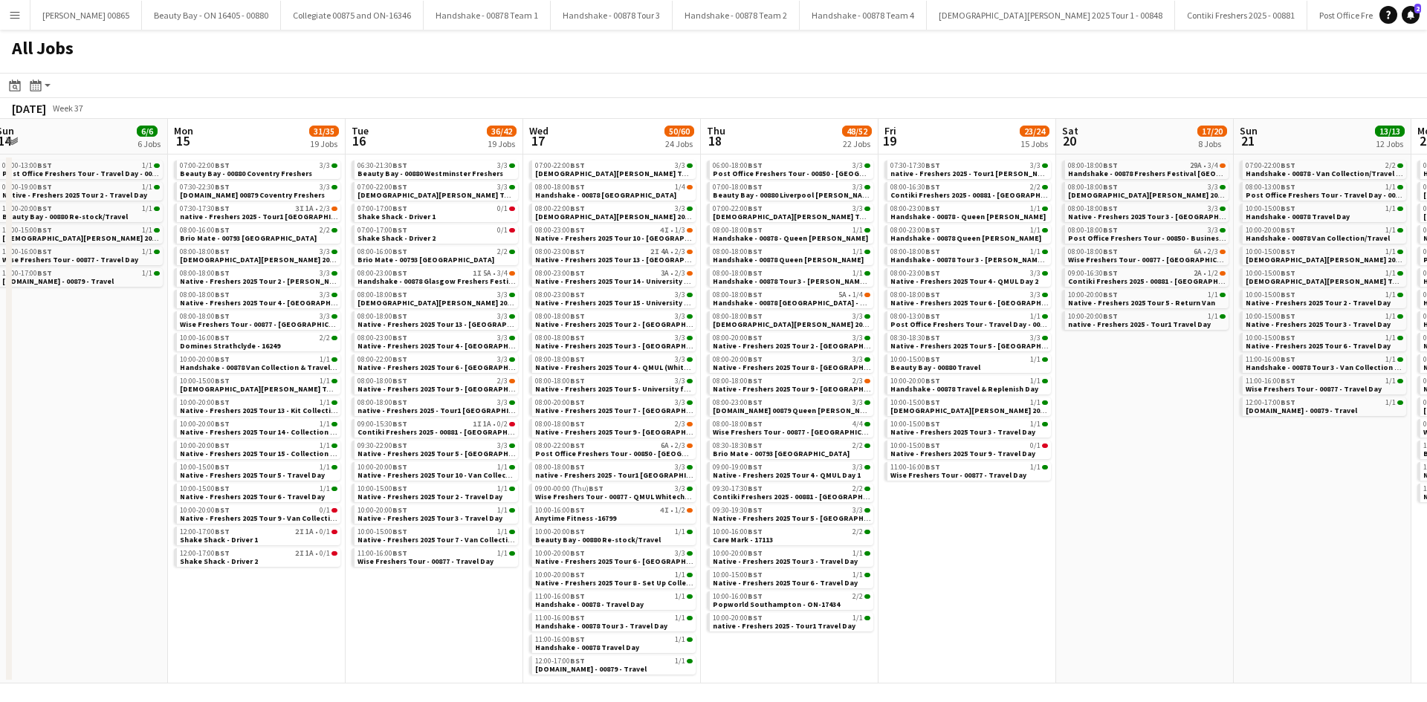
drag, startPoint x: 895, startPoint y: 600, endPoint x: 1783, endPoint y: 479, distance: 896.0
click at [1426, 479] on html "Menu Boards Boards Boards All jobs Status Workforce Workforce My Workforce Recr…" at bounding box center [713, 351] width 1427 height 702
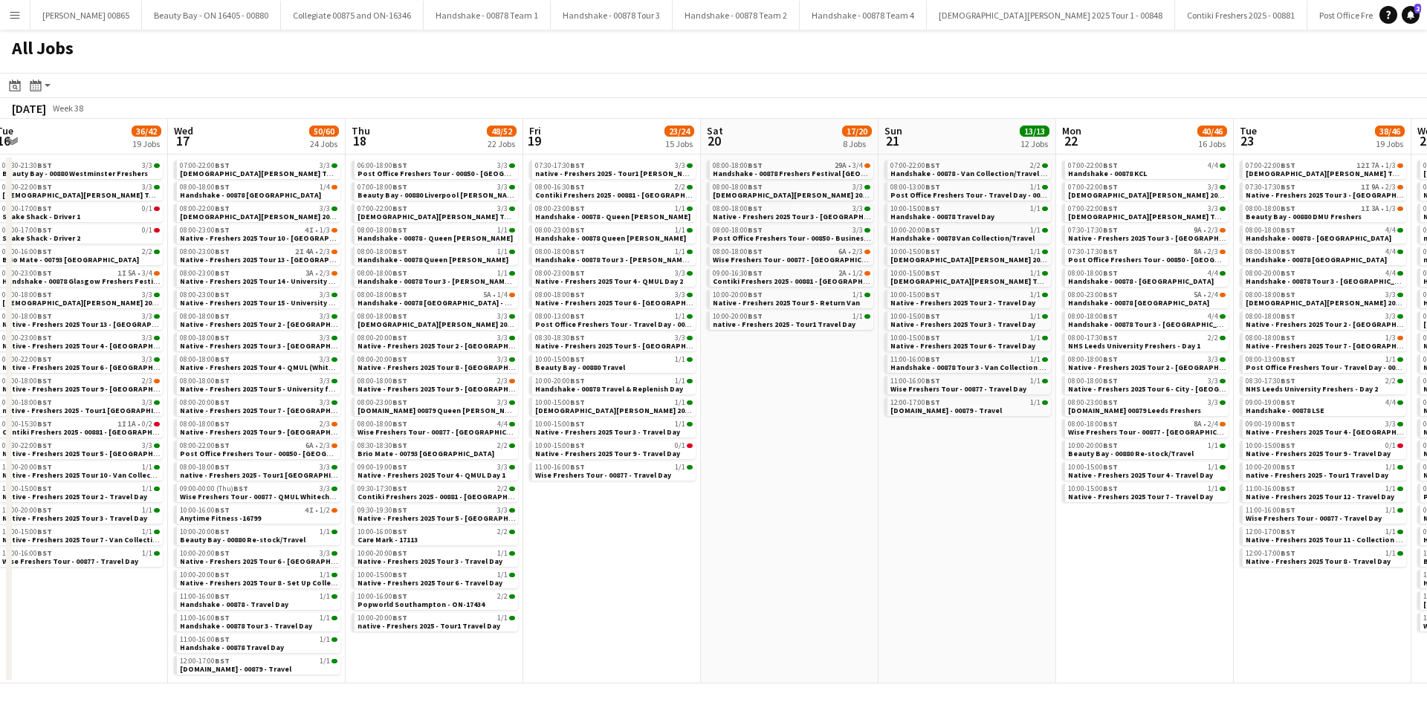
scroll to position [0, 488]
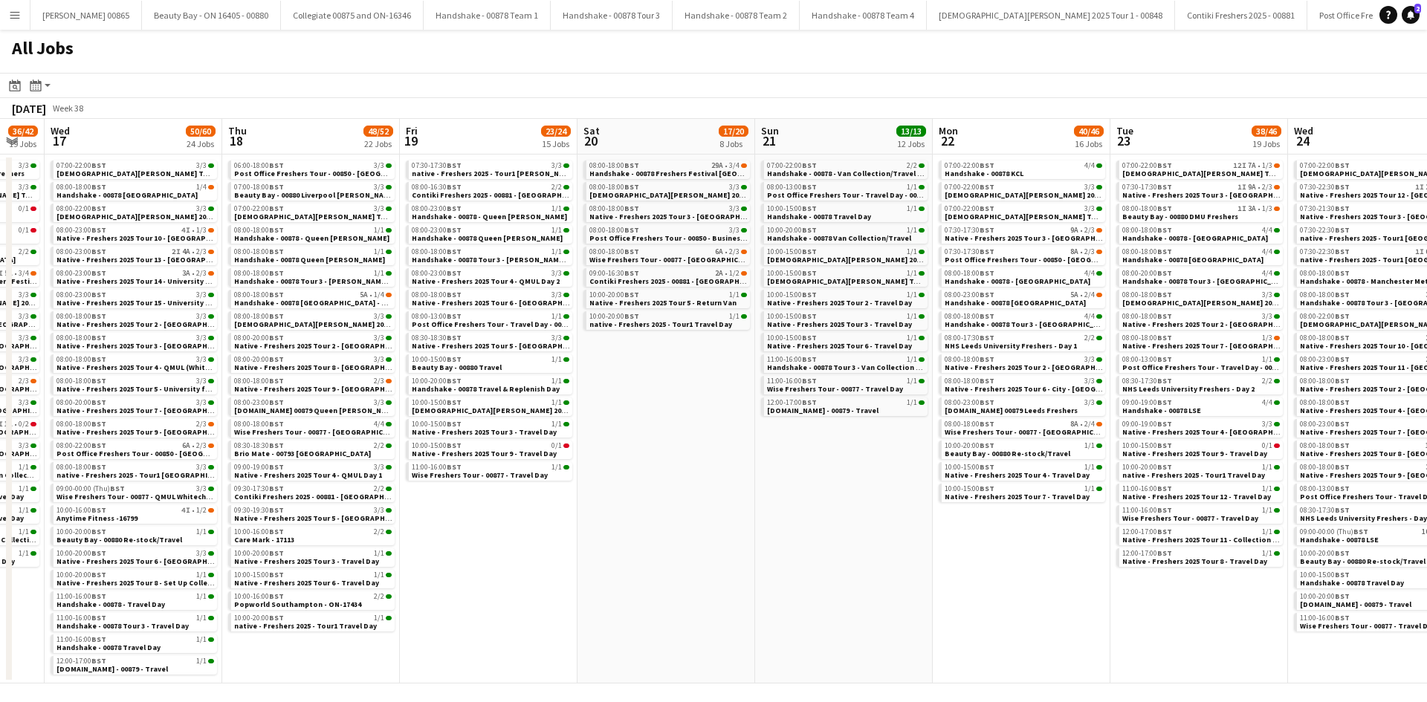
drag, startPoint x: 1112, startPoint y: 538, endPoint x: 747, endPoint y: 535, distance: 364.8
click at [747, 535] on app-calendar-viewport "Sun 14 6/6 6 Jobs Mon 15 31/35 19 Jobs Tue 16 36/42 19 Jobs Wed 17 50/60 24 Job…" at bounding box center [713, 401] width 1427 height 565
